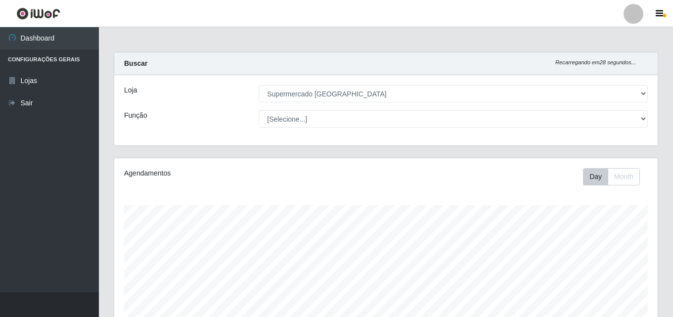
select select "166"
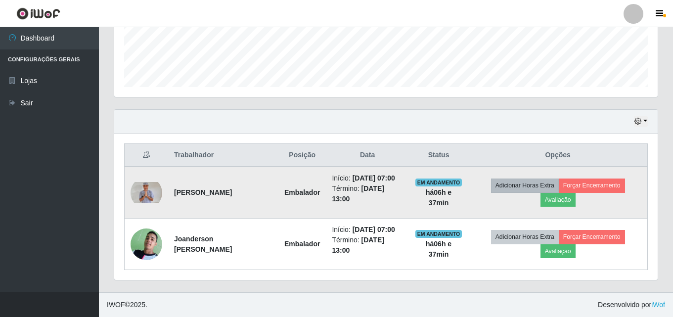
scroll to position [205, 544]
click at [549, 202] on button "Avaliação" at bounding box center [558, 200] width 35 height 14
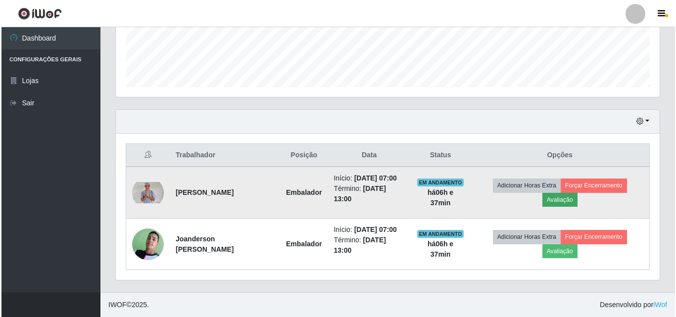
scroll to position [205, 539]
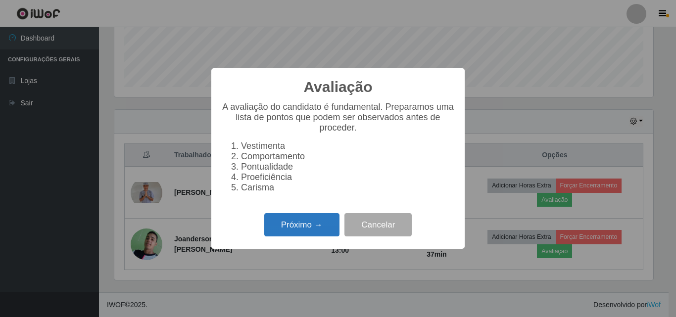
click at [275, 225] on button "Próximo →" at bounding box center [301, 224] width 75 height 23
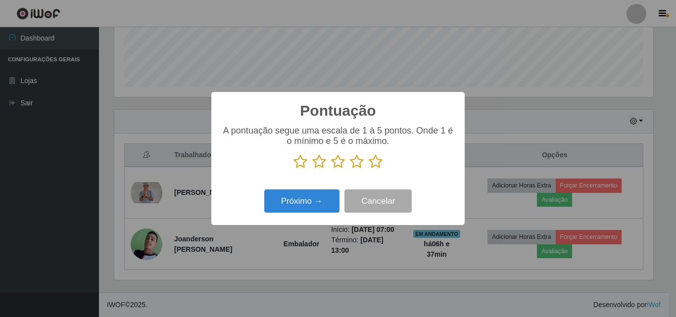
scroll to position [494557, 494224]
click at [377, 167] on icon at bounding box center [376, 161] width 14 height 15
click at [369, 169] on input "radio" at bounding box center [369, 169] width 0 height 0
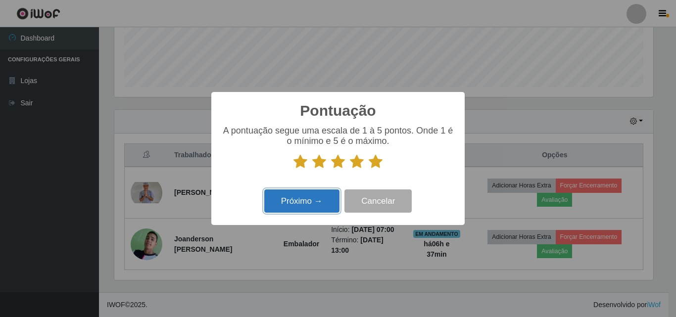
click at [324, 198] on button "Próximo →" at bounding box center [301, 200] width 75 height 23
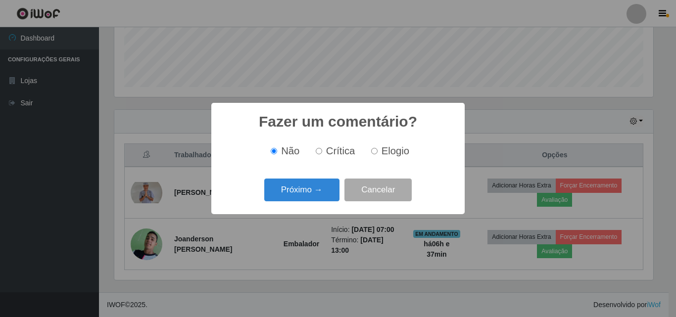
click at [324, 198] on button "Próximo →" at bounding box center [301, 190] width 75 height 23
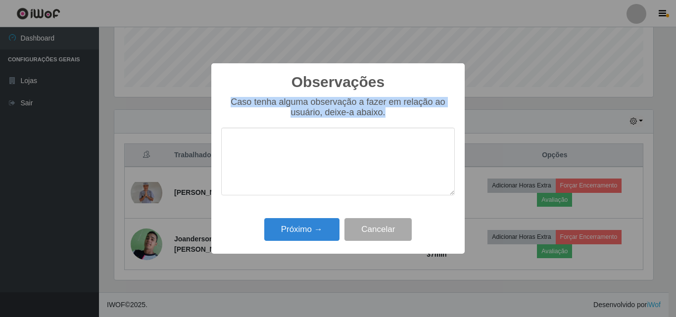
click at [324, 198] on div "Caso tenha alguma observação a fazer em relação ao usuário, deixe-a abaixo." at bounding box center [338, 151] width 234 height 108
click at [318, 227] on button "Próximo →" at bounding box center [301, 229] width 75 height 23
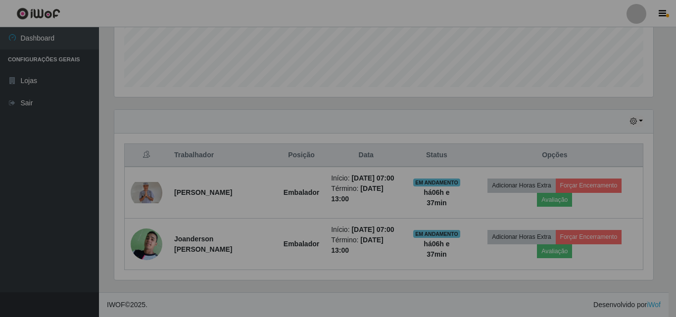
scroll to position [205, 544]
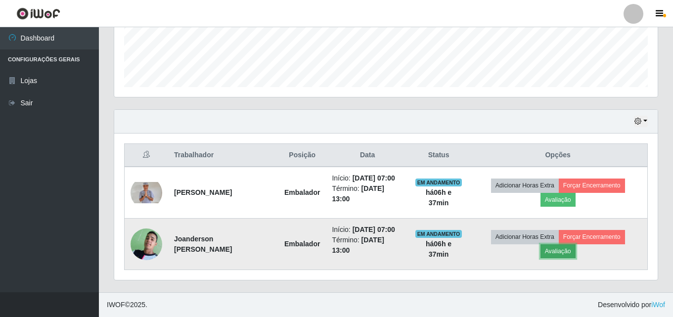
click at [551, 253] on button "Avaliação" at bounding box center [558, 251] width 35 height 14
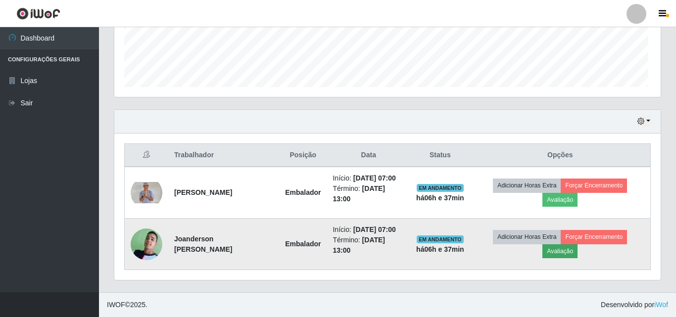
scroll to position [205, 539]
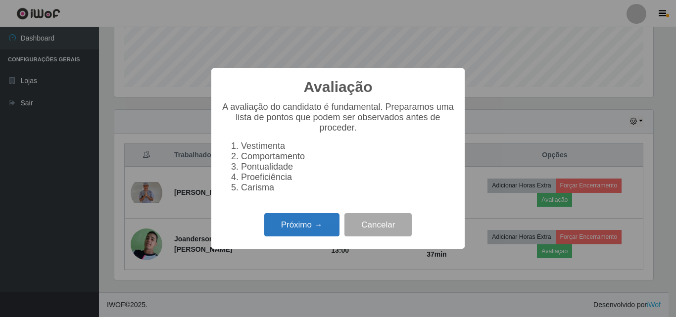
click at [283, 236] on button "Próximo →" at bounding box center [301, 224] width 75 height 23
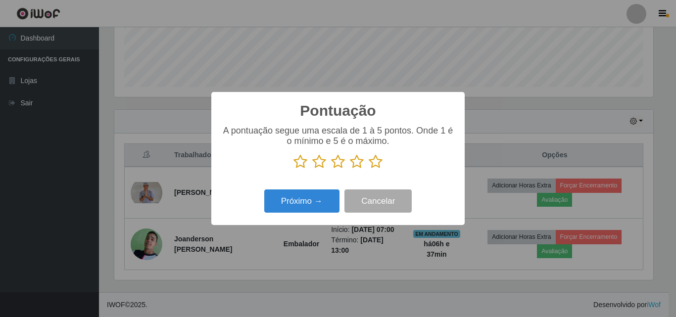
scroll to position [494557, 494224]
click at [374, 160] on icon at bounding box center [376, 161] width 14 height 15
click at [369, 169] on input "radio" at bounding box center [369, 169] width 0 height 0
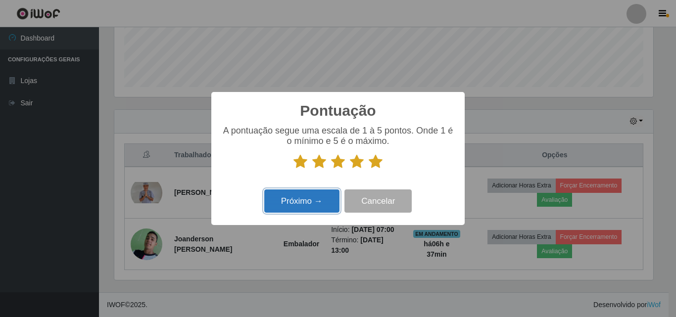
click at [310, 202] on button "Próximo →" at bounding box center [301, 200] width 75 height 23
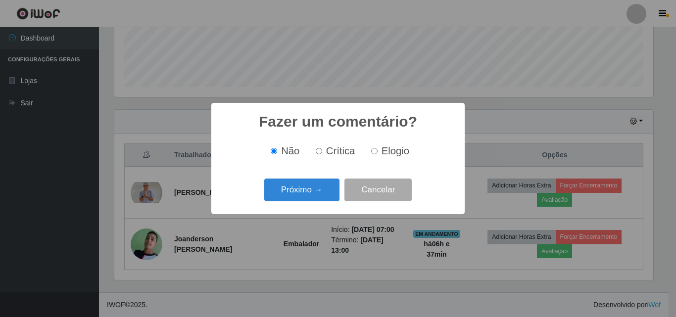
click at [310, 202] on button "Próximo →" at bounding box center [301, 190] width 75 height 23
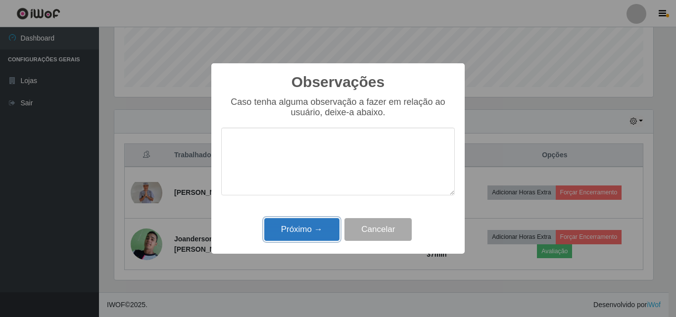
click at [312, 228] on button "Próximo →" at bounding box center [301, 229] width 75 height 23
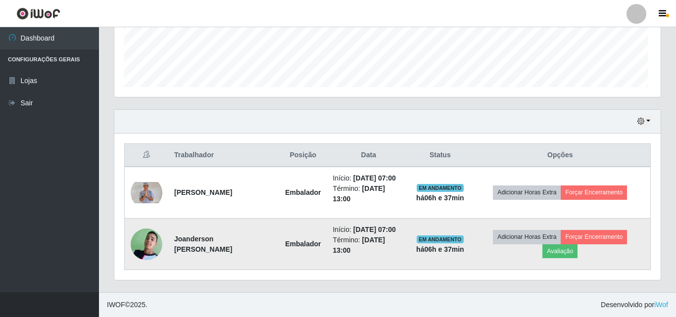
scroll to position [205, 544]
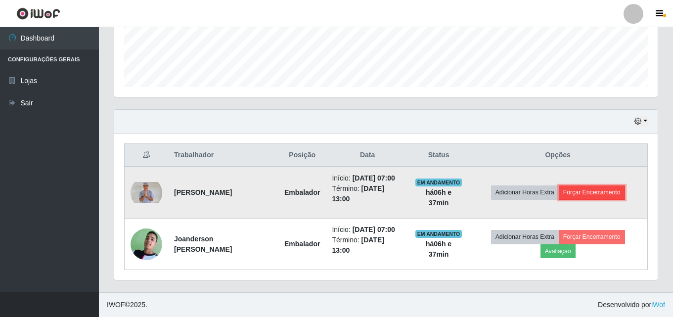
click at [578, 193] on button "Forçar Encerramento" at bounding box center [592, 193] width 66 height 14
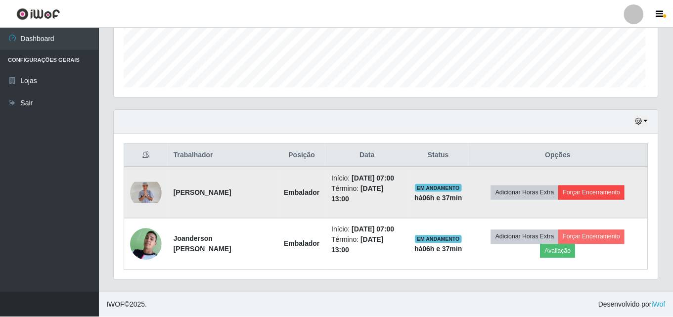
scroll to position [205, 539]
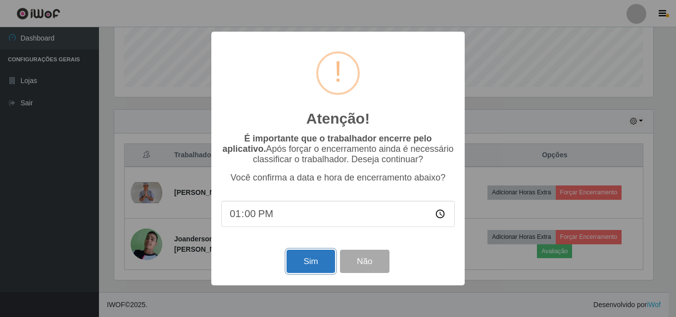
click at [295, 264] on button "Sim" at bounding box center [310, 261] width 48 height 23
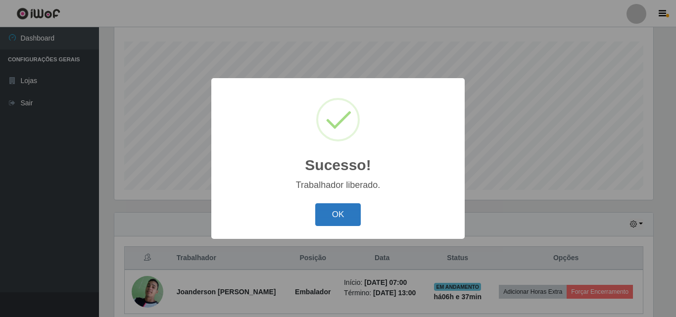
click at [333, 213] on button "OK" at bounding box center [338, 214] width 46 height 23
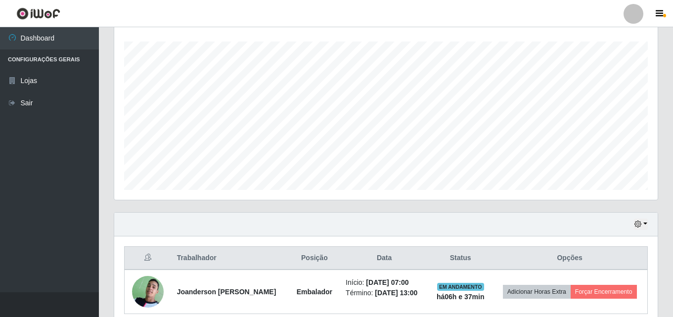
scroll to position [208, 0]
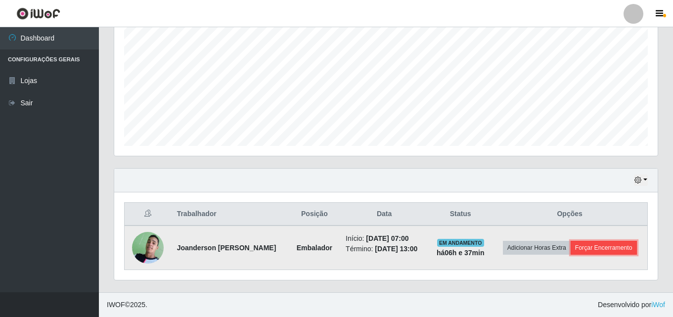
click at [582, 242] on button "Forçar Encerramento" at bounding box center [604, 248] width 66 height 14
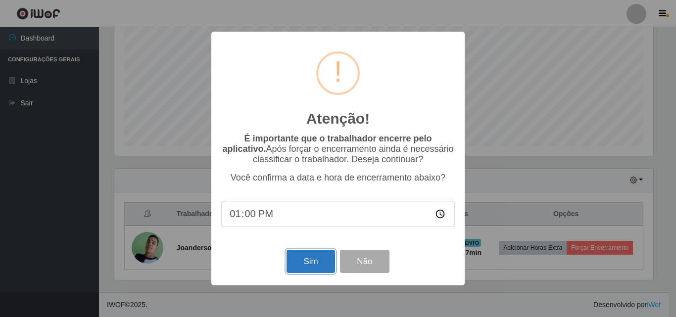
click at [301, 263] on button "Sim" at bounding box center [310, 261] width 48 height 23
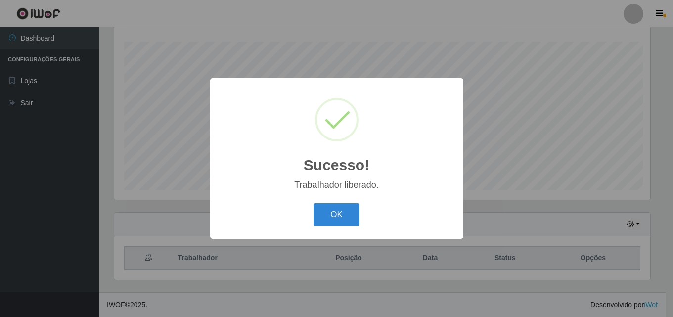
scroll to position [0, 0]
click at [315, 203] on button "OK" at bounding box center [338, 214] width 46 height 23
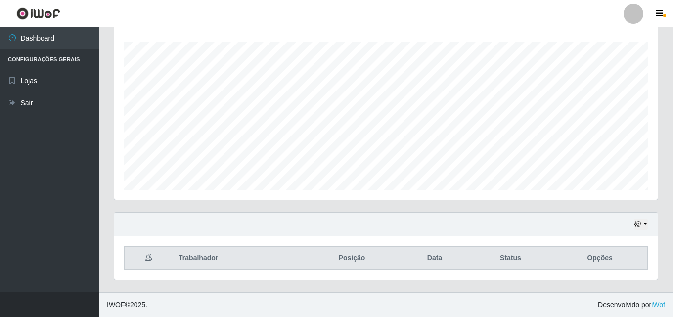
click at [648, 223] on div "Hoje 1 dia 3 dias 1 Semana Não encerrados" at bounding box center [386, 225] width 544 height 24
click at [648, 230] on div "Hoje 1 dia 3 dias 1 Semana Não encerrados" at bounding box center [386, 225] width 544 height 24
click at [646, 225] on button "button" at bounding box center [641, 224] width 14 height 11
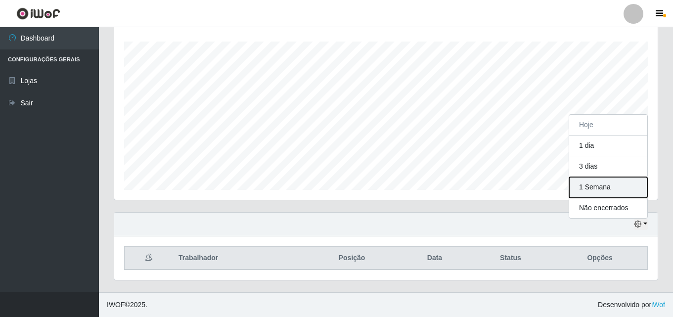
click at [628, 188] on button "1 Semana" at bounding box center [608, 187] width 78 height 21
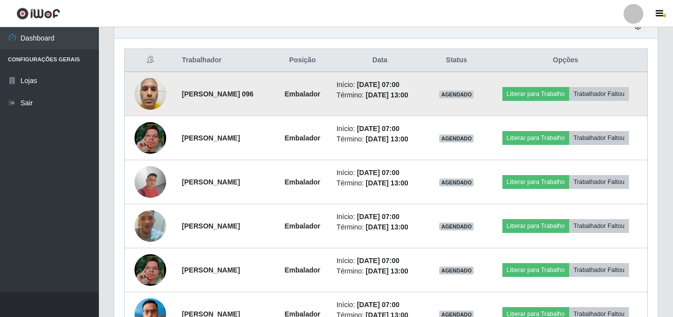
click at [142, 87] on img at bounding box center [151, 94] width 32 height 42
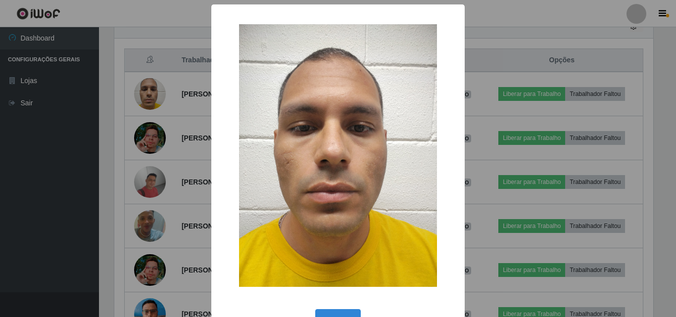
click at [115, 96] on div "× OK Cancel" at bounding box center [338, 158] width 676 height 317
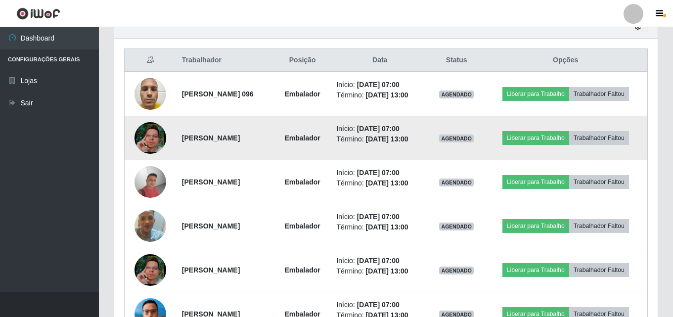
click at [147, 135] on img at bounding box center [151, 138] width 32 height 56
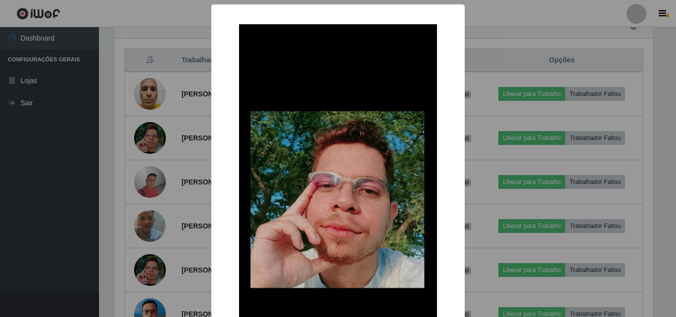
click at [113, 134] on div "× OK Cancel" at bounding box center [338, 158] width 676 height 317
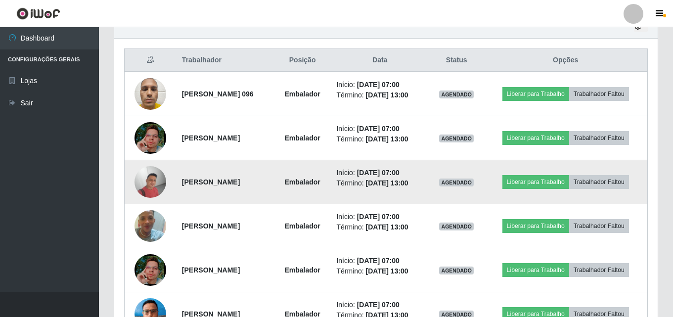
click at [150, 184] on img at bounding box center [151, 182] width 32 height 32
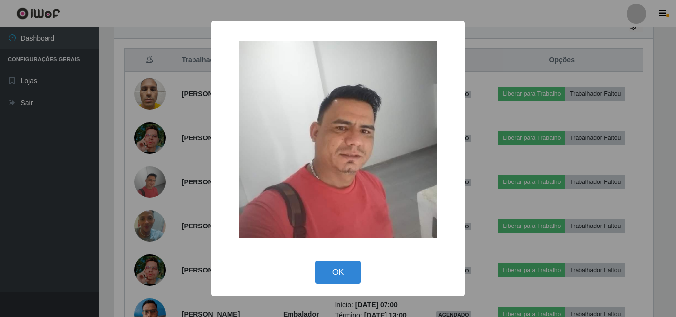
click at [106, 135] on div "× OK Cancel" at bounding box center [338, 158] width 676 height 317
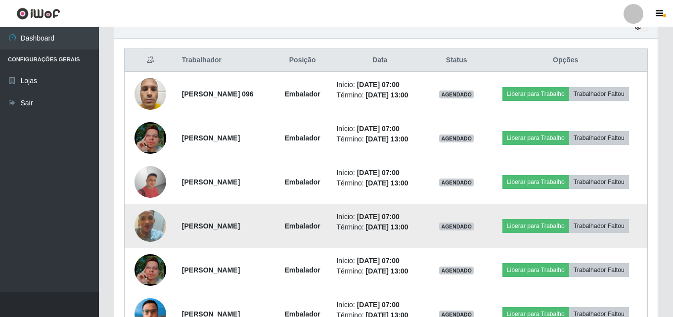
click at [149, 228] on img at bounding box center [151, 226] width 32 height 56
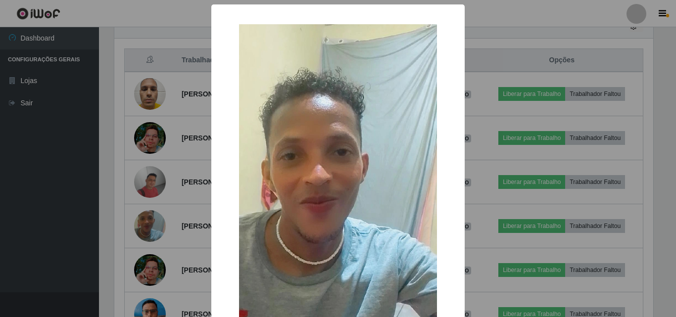
click at [115, 189] on div "× OK Cancel" at bounding box center [338, 158] width 676 height 317
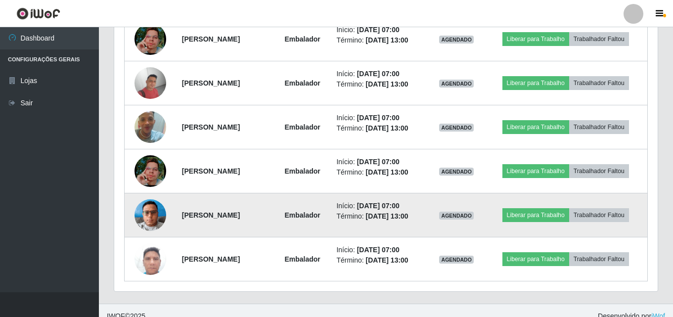
click at [137, 213] on img at bounding box center [151, 215] width 32 height 42
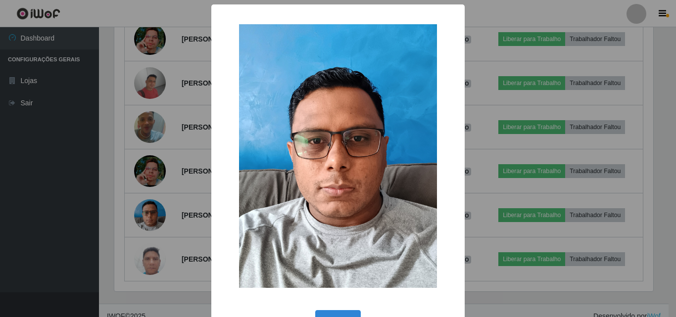
click at [112, 189] on div "× OK Cancel" at bounding box center [338, 158] width 676 height 317
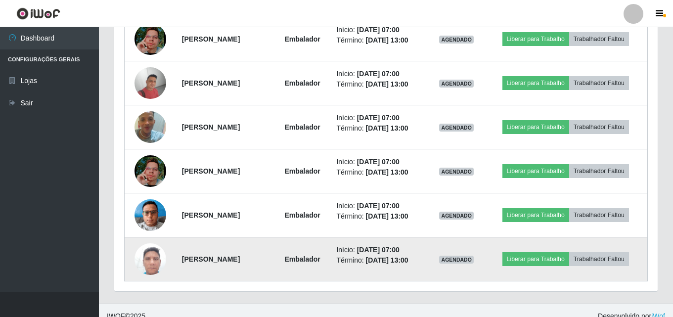
click at [151, 255] on img at bounding box center [151, 259] width 32 height 42
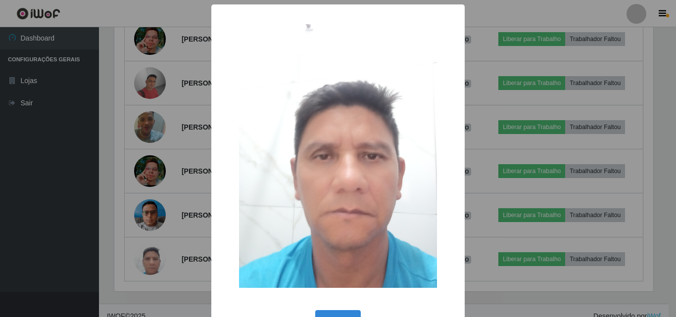
click at [107, 177] on div "× OK Cancel" at bounding box center [338, 158] width 676 height 317
